Goal: Information Seeking & Learning: Learn about a topic

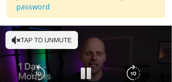
scroll to position [63, 0]
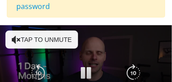
click at [13, 35] on icon "Video Player" at bounding box center [16, 39] width 9 height 9
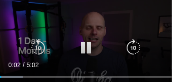
scroll to position [109, 0]
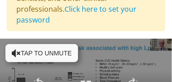
scroll to position [54, 0]
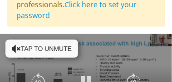
click at [15, 44] on icon "Video Player" at bounding box center [16, 48] width 9 height 9
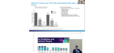
scroll to position [2267, 0]
